Goal: Navigation & Orientation: Find specific page/section

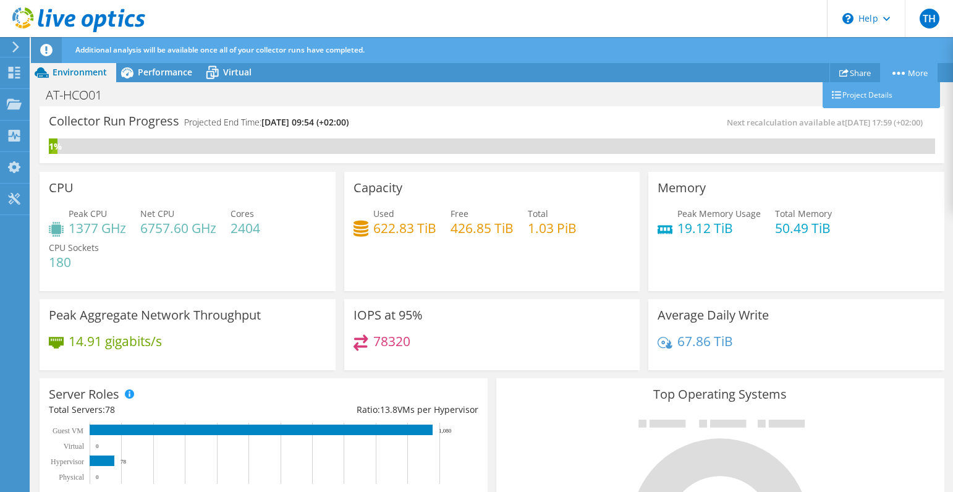
click at [926, 77] on link "More" at bounding box center [908, 72] width 57 height 19
click at [622, 93] on div "AT-HCO01 Print" at bounding box center [492, 94] width 922 height 23
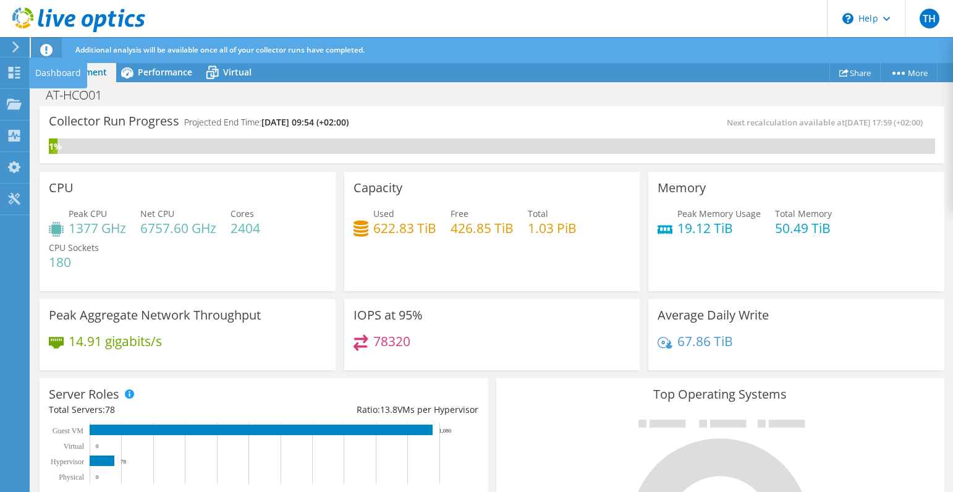
click at [15, 45] on icon at bounding box center [15, 46] width 9 height 11
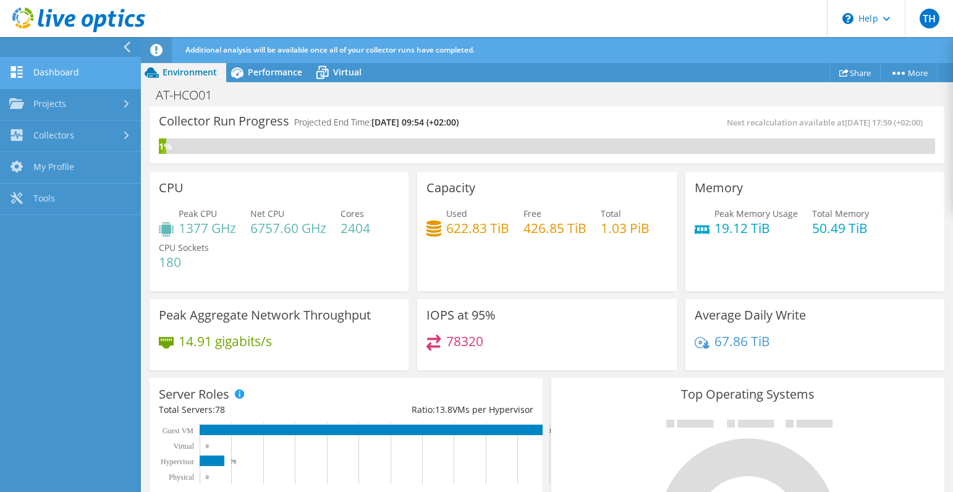
click at [25, 78] on link "Dashboard" at bounding box center [70, 73] width 141 height 32
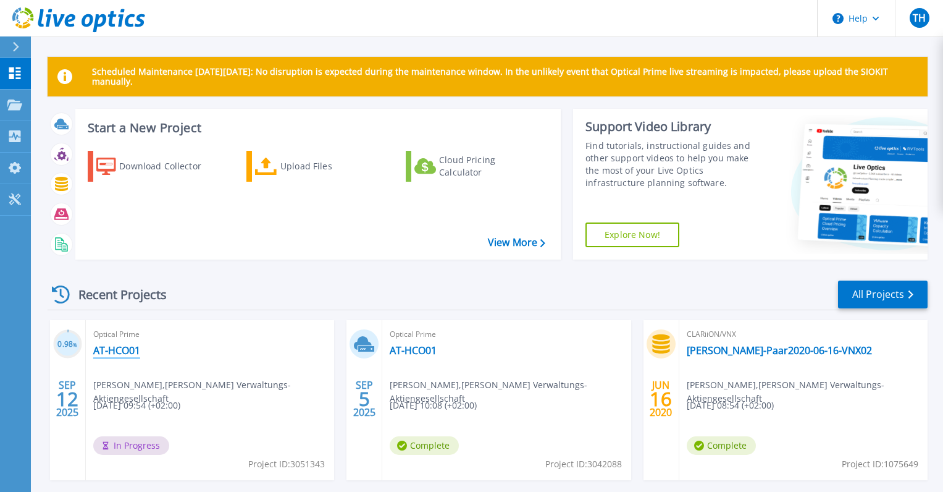
click at [137, 352] on link "AT-HCO01" at bounding box center [116, 350] width 47 height 12
